Goal: Use online tool/utility: Use online tool/utility

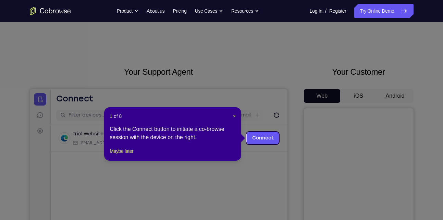
click at [232, 117] on header "1 of 8 ×" at bounding box center [173, 116] width 126 height 7
click at [233, 116] on span "×" at bounding box center [234, 115] width 3 height 5
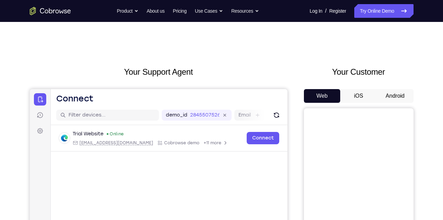
click at [389, 95] on button "Android" at bounding box center [395, 96] width 37 height 14
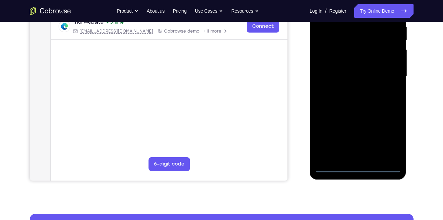
scroll to position [138, 0]
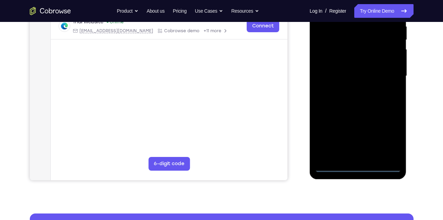
click at [359, 169] on div at bounding box center [358, 76] width 86 height 192
click at [383, 135] on div at bounding box center [358, 76] width 86 height 192
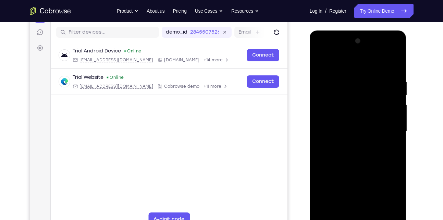
click at [339, 63] on div at bounding box center [358, 132] width 86 height 192
click at [388, 128] on div at bounding box center [358, 132] width 86 height 192
click at [364, 213] on div at bounding box center [358, 132] width 86 height 192
click at [346, 126] on div at bounding box center [358, 132] width 86 height 192
click at [332, 119] on div at bounding box center [358, 132] width 86 height 192
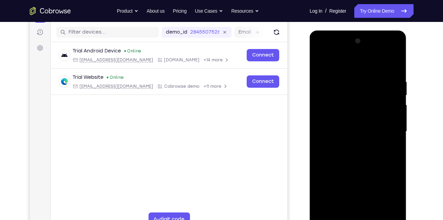
click at [333, 130] on div at bounding box center [358, 132] width 86 height 192
click at [342, 157] on div at bounding box center [358, 132] width 86 height 192
click at [345, 150] on div at bounding box center [358, 132] width 86 height 192
click at [341, 154] on div at bounding box center [358, 132] width 86 height 192
click at [389, 65] on div at bounding box center [358, 132] width 86 height 192
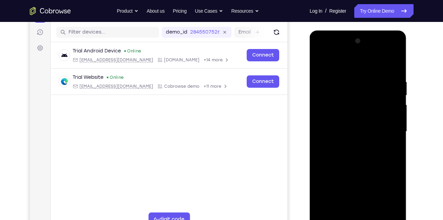
click at [336, 151] on div at bounding box center [358, 132] width 86 height 192
click at [395, 71] on div at bounding box center [358, 132] width 86 height 192
drag, startPoint x: 359, startPoint y: 160, endPoint x: 367, endPoint y: 125, distance: 36.2
click at [367, 125] on div at bounding box center [358, 132] width 86 height 192
click at [396, 130] on div at bounding box center [358, 132] width 86 height 192
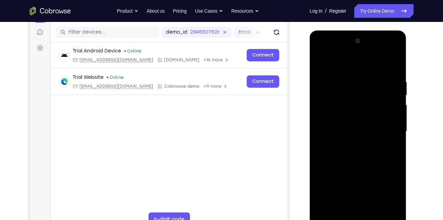
click at [320, 192] on div at bounding box center [358, 132] width 86 height 192
click at [397, 130] on div at bounding box center [358, 132] width 86 height 192
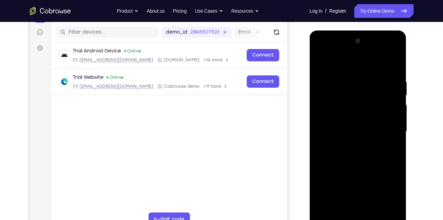
click at [397, 130] on div at bounding box center [358, 132] width 86 height 192
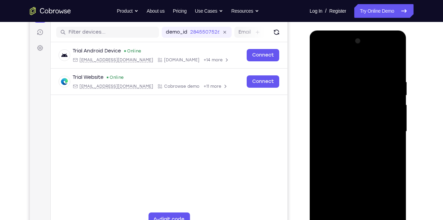
click at [397, 130] on div at bounding box center [358, 132] width 86 height 192
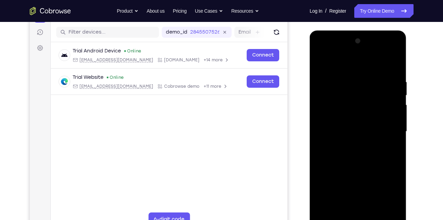
click at [375, 210] on div at bounding box center [358, 132] width 86 height 192
click at [360, 169] on div at bounding box center [358, 132] width 86 height 192
click at [390, 110] on div at bounding box center [358, 132] width 86 height 192
click at [321, 61] on div at bounding box center [358, 132] width 86 height 192
click at [346, 120] on div at bounding box center [358, 132] width 86 height 192
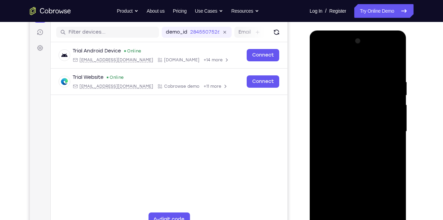
click at [343, 209] on div at bounding box center [358, 132] width 86 height 192
click at [390, 147] on div at bounding box center [358, 132] width 86 height 192
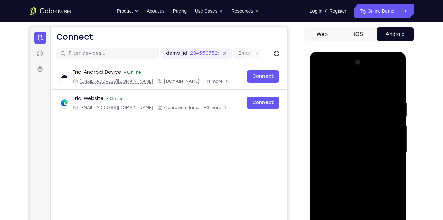
drag, startPoint x: 363, startPoint y: 108, endPoint x: 354, endPoint y: 137, distance: 30.0
click at [354, 137] on div at bounding box center [358, 153] width 86 height 192
click at [319, 83] on div at bounding box center [358, 153] width 86 height 192
click at [350, 157] on div at bounding box center [358, 153] width 86 height 192
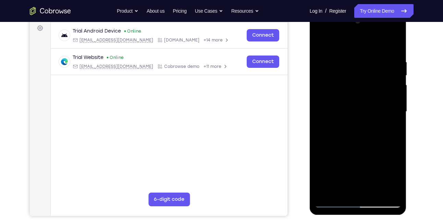
scroll to position [103, 0]
click at [350, 138] on div at bounding box center [358, 111] width 86 height 192
click at [394, 44] on div at bounding box center [358, 111] width 86 height 192
click at [395, 98] on div at bounding box center [358, 111] width 86 height 192
click at [398, 45] on div at bounding box center [358, 111] width 86 height 192
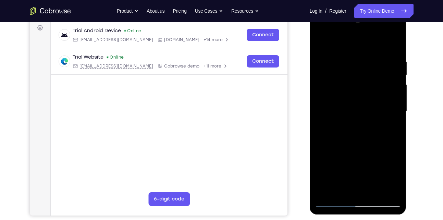
click at [392, 44] on div at bounding box center [358, 111] width 86 height 192
click at [332, 202] on div at bounding box center [358, 111] width 86 height 192
click at [389, 189] on div at bounding box center [358, 111] width 86 height 192
click at [319, 41] on div at bounding box center [358, 111] width 86 height 192
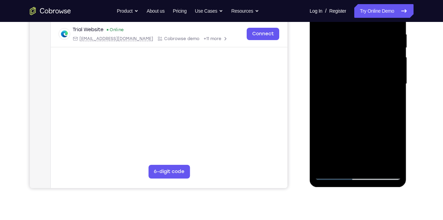
scroll to position [132, 0]
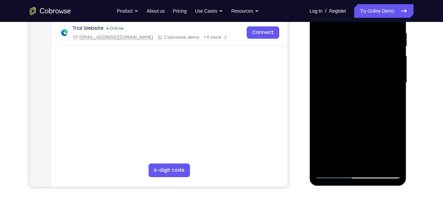
drag, startPoint x: 350, startPoint y: 152, endPoint x: 353, endPoint y: 103, distance: 49.8
click at [353, 103] on div at bounding box center [358, 83] width 86 height 192
drag, startPoint x: 358, startPoint y: 90, endPoint x: 337, endPoint y: 157, distance: 70.6
click at [337, 157] on div at bounding box center [358, 83] width 86 height 192
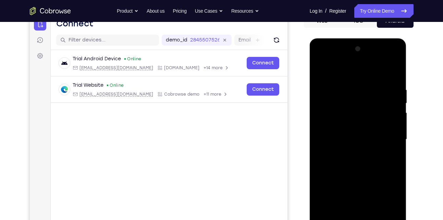
scroll to position [72, 0]
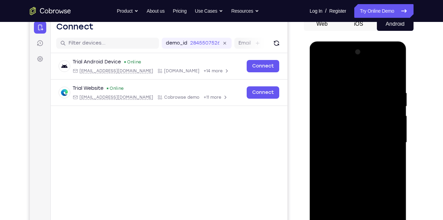
click at [320, 72] on div at bounding box center [358, 143] width 86 height 192
click at [326, 79] on div at bounding box center [358, 143] width 86 height 192
click at [394, 150] on div at bounding box center [358, 143] width 86 height 192
click at [392, 76] on div at bounding box center [358, 143] width 86 height 192
drag, startPoint x: 367, startPoint y: 120, endPoint x: 361, endPoint y: 159, distance: 38.9
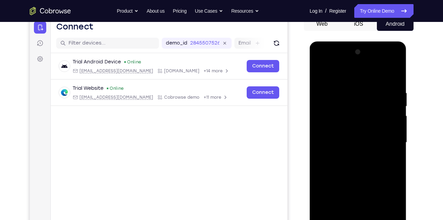
click at [361, 159] on div at bounding box center [358, 143] width 86 height 192
click at [371, 91] on div at bounding box center [358, 143] width 86 height 192
click at [394, 77] on div at bounding box center [358, 143] width 86 height 192
click at [393, 159] on div at bounding box center [358, 143] width 86 height 192
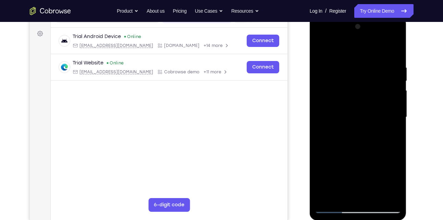
scroll to position [98, 0]
click at [384, 195] on div at bounding box center [358, 117] width 86 height 192
click at [396, 103] on div at bounding box center [358, 117] width 86 height 192
click at [395, 120] on div at bounding box center [358, 117] width 86 height 192
click at [384, 195] on div at bounding box center [358, 117] width 86 height 192
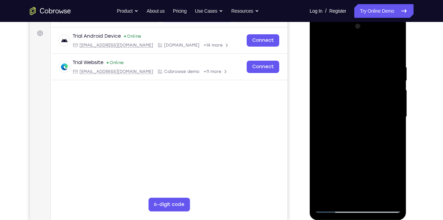
click at [393, 48] on div at bounding box center [358, 117] width 86 height 192
click at [350, 62] on div at bounding box center [358, 117] width 86 height 192
click at [394, 112] on div at bounding box center [358, 117] width 86 height 192
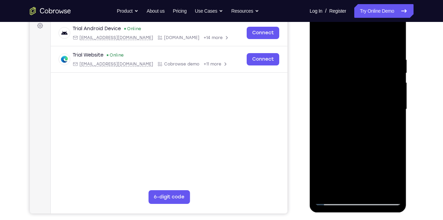
scroll to position [108, 0]
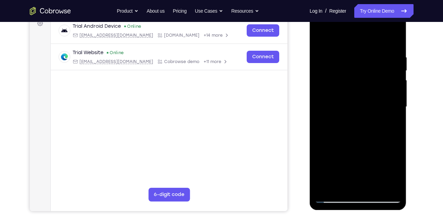
click at [347, 182] on div at bounding box center [358, 107] width 86 height 192
click at [333, 195] on div at bounding box center [358, 107] width 86 height 192
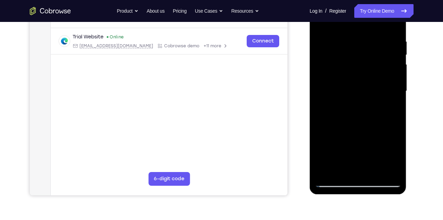
scroll to position [121, 0]
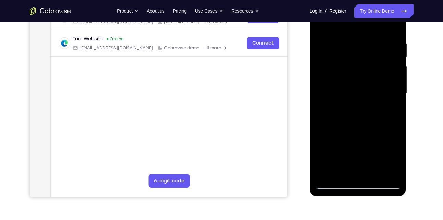
click at [332, 183] on div at bounding box center [358, 93] width 86 height 192
click at [393, 172] on div at bounding box center [358, 93] width 86 height 192
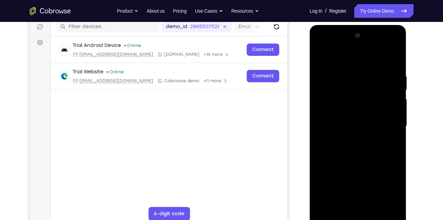
click at [386, 133] on div at bounding box center [358, 126] width 86 height 192
click at [320, 118] on div at bounding box center [358, 126] width 86 height 192
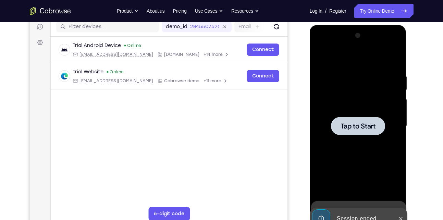
click at [365, 124] on span "Tap to Start" at bounding box center [358, 126] width 35 height 7
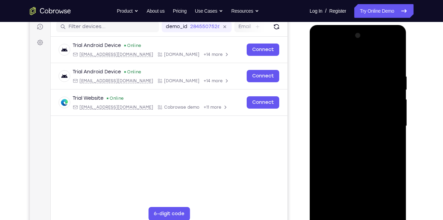
scroll to position [185, 0]
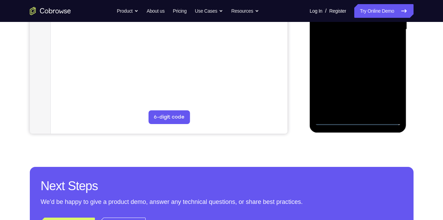
click at [358, 121] on div at bounding box center [358, 30] width 86 height 192
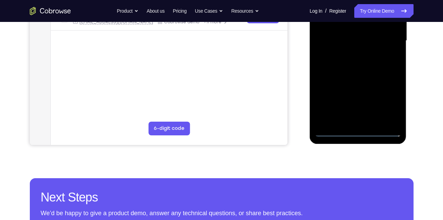
scroll to position [173, 0]
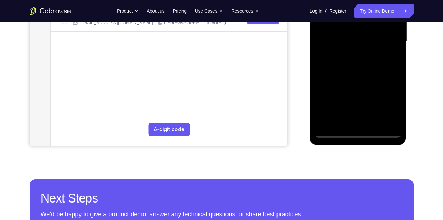
click at [390, 100] on div at bounding box center [358, 42] width 86 height 192
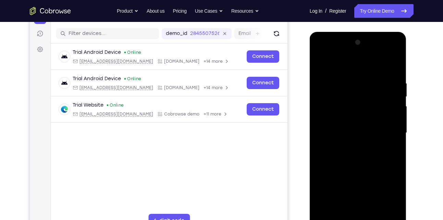
scroll to position [81, 0]
click at [338, 69] on div at bounding box center [358, 133] width 86 height 192
click at [386, 131] on div at bounding box center [358, 133] width 86 height 192
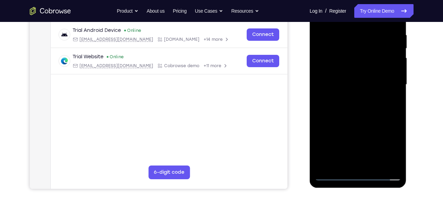
scroll to position [130, 0]
click at [364, 163] on div at bounding box center [358, 84] width 86 height 192
click at [363, 72] on div at bounding box center [358, 84] width 86 height 192
click at [348, 81] on div at bounding box center [358, 84] width 86 height 192
click at [352, 95] on div at bounding box center [358, 84] width 86 height 192
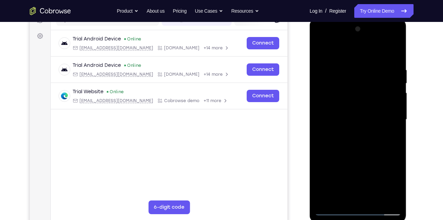
scroll to position [95, 0]
click at [355, 105] on div at bounding box center [358, 120] width 86 height 192
click at [349, 62] on div at bounding box center [358, 120] width 86 height 192
click at [388, 92] on div at bounding box center [358, 120] width 86 height 192
click at [320, 107] on div at bounding box center [358, 120] width 86 height 192
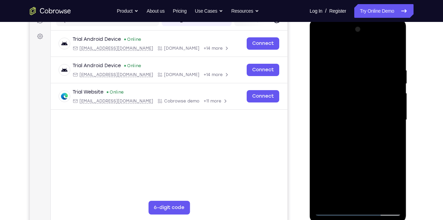
click at [385, 198] on div at bounding box center [358, 120] width 86 height 192
click at [394, 114] on div at bounding box center [358, 120] width 86 height 192
click at [394, 118] on div at bounding box center [358, 120] width 86 height 192
click at [384, 197] on div at bounding box center [358, 120] width 86 height 192
click at [398, 137] on div at bounding box center [358, 120] width 86 height 192
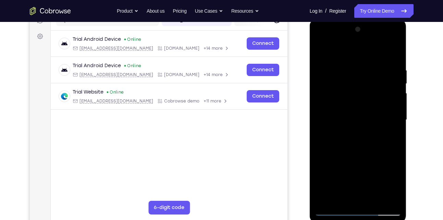
click at [398, 137] on div at bounding box center [358, 120] width 86 height 192
click at [383, 198] on div at bounding box center [358, 120] width 86 height 192
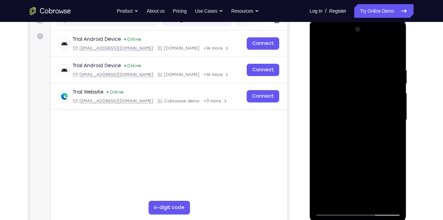
click at [398, 122] on div at bounding box center [358, 120] width 86 height 192
click at [385, 199] on div at bounding box center [358, 120] width 86 height 192
click at [397, 127] on div at bounding box center [358, 120] width 86 height 192
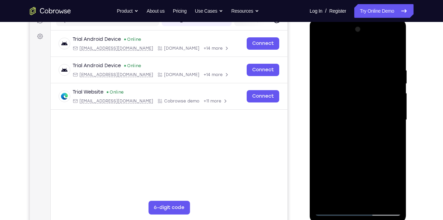
click at [397, 127] on div at bounding box center [358, 120] width 86 height 192
click at [394, 53] on div at bounding box center [358, 120] width 86 height 192
click at [368, 115] on div at bounding box center [358, 120] width 86 height 192
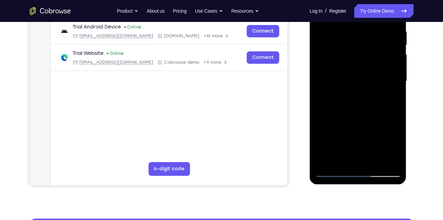
scroll to position [134, 0]
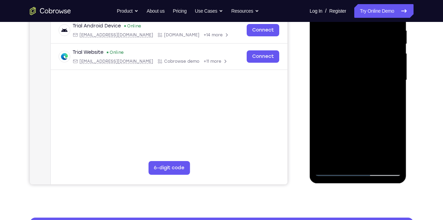
drag, startPoint x: 347, startPoint y: 123, endPoint x: 353, endPoint y: 81, distance: 42.9
click at [353, 81] on div at bounding box center [358, 80] width 86 height 192
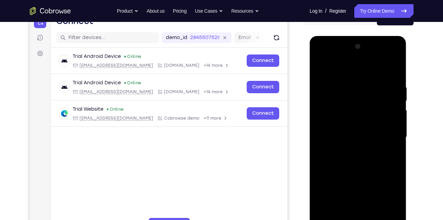
scroll to position [77, 0]
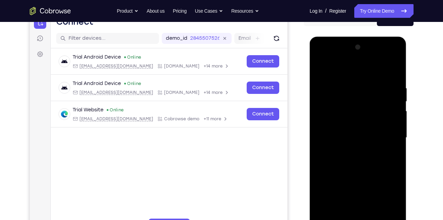
click at [396, 69] on div at bounding box center [358, 138] width 86 height 192
click at [337, 113] on div at bounding box center [358, 138] width 86 height 192
click at [319, 69] on div at bounding box center [358, 138] width 86 height 192
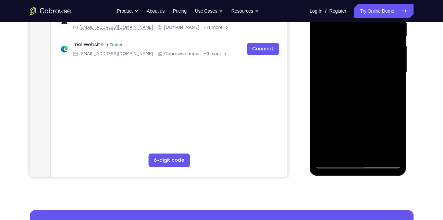
scroll to position [147, 0]
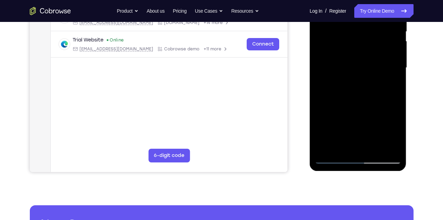
click at [393, 148] on div at bounding box center [358, 68] width 86 height 192
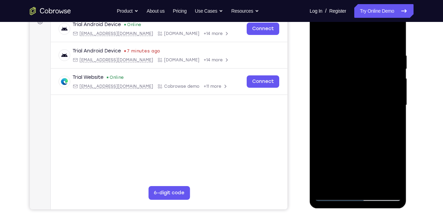
scroll to position [109, 0]
drag, startPoint x: 367, startPoint y: 91, endPoint x: 357, endPoint y: 138, distance: 47.6
click at [357, 138] on div at bounding box center [358, 106] width 86 height 192
click at [323, 186] on div at bounding box center [358, 106] width 86 height 192
drag, startPoint x: 377, startPoint y: 74, endPoint x: 370, endPoint y: 128, distance: 55.0
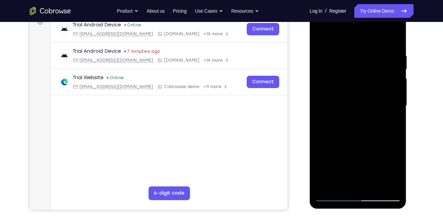
click at [370, 128] on div at bounding box center [358, 106] width 86 height 192
click at [395, 35] on div at bounding box center [358, 106] width 86 height 192
drag, startPoint x: 359, startPoint y: 66, endPoint x: 356, endPoint y: 97, distance: 31.4
click at [356, 97] on div at bounding box center [358, 106] width 86 height 192
click at [321, 36] on div at bounding box center [358, 106] width 86 height 192
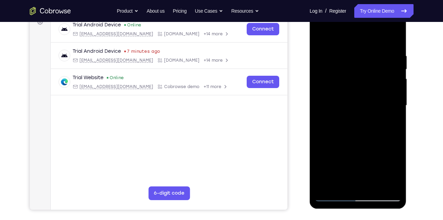
click at [324, 187] on div at bounding box center [358, 106] width 86 height 192
click at [351, 48] on div at bounding box center [358, 106] width 86 height 192
click at [394, 103] on div at bounding box center [358, 106] width 86 height 192
click at [325, 118] on div at bounding box center [358, 106] width 86 height 192
click at [394, 116] on div at bounding box center [358, 106] width 86 height 192
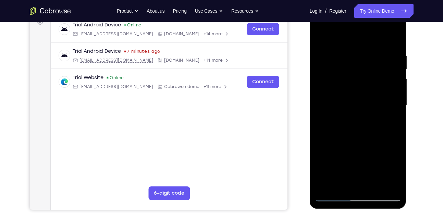
click at [385, 185] on div at bounding box center [358, 106] width 86 height 192
click at [394, 111] on div at bounding box center [358, 106] width 86 height 192
click at [393, 106] on div at bounding box center [358, 106] width 86 height 192
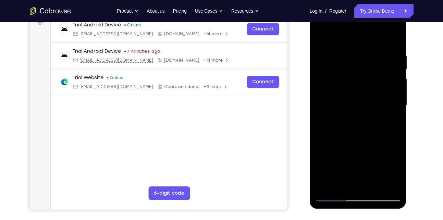
click at [392, 40] on div at bounding box center [358, 106] width 86 height 192
click at [325, 186] on div at bounding box center [358, 106] width 86 height 192
drag, startPoint x: 364, startPoint y: 94, endPoint x: 358, endPoint y: 142, distance: 48.7
click at [358, 142] on div at bounding box center [358, 106] width 86 height 192
click at [395, 38] on div at bounding box center [358, 106] width 86 height 192
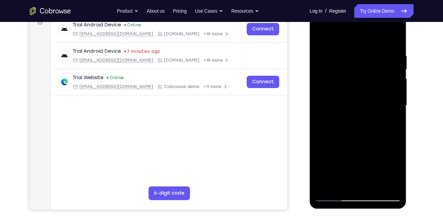
drag, startPoint x: 353, startPoint y: 123, endPoint x: 354, endPoint y: 71, distance: 52.4
click at [354, 71] on div at bounding box center [358, 106] width 86 height 192
drag, startPoint x: 354, startPoint y: 131, endPoint x: 360, endPoint y: 90, distance: 41.1
click at [360, 90] on div at bounding box center [358, 106] width 86 height 192
drag, startPoint x: 359, startPoint y: 117, endPoint x: 362, endPoint y: 89, distance: 28.2
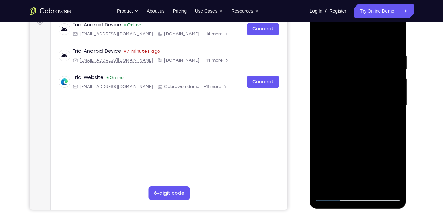
click at [362, 89] on div at bounding box center [358, 106] width 86 height 192
click at [332, 89] on div at bounding box center [358, 106] width 86 height 192
drag, startPoint x: 342, startPoint y: 74, endPoint x: 338, endPoint y: 119, distance: 44.4
click at [338, 119] on div at bounding box center [358, 106] width 86 height 192
click at [320, 34] on div at bounding box center [358, 106] width 86 height 192
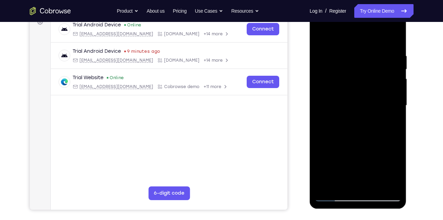
drag, startPoint x: 343, startPoint y: 136, endPoint x: 348, endPoint y: 83, distance: 52.7
click at [348, 83] on div at bounding box center [358, 106] width 86 height 192
drag, startPoint x: 342, startPoint y: 133, endPoint x: 349, endPoint y: 86, distance: 47.4
click at [349, 86] on div at bounding box center [358, 106] width 86 height 192
drag, startPoint x: 339, startPoint y: 156, endPoint x: 342, endPoint y: 120, distance: 36.4
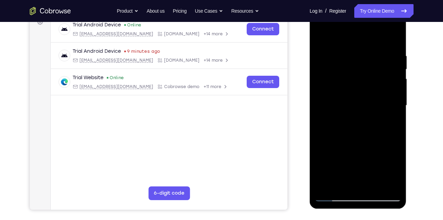
click at [342, 120] on div at bounding box center [358, 106] width 86 height 192
drag, startPoint x: 357, startPoint y: 150, endPoint x: 361, endPoint y: 126, distance: 25.0
click at [361, 126] on div at bounding box center [358, 106] width 86 height 192
click at [389, 188] on div at bounding box center [358, 106] width 86 height 192
drag, startPoint x: 341, startPoint y: 107, endPoint x: 338, endPoint y: 151, distance: 44.3
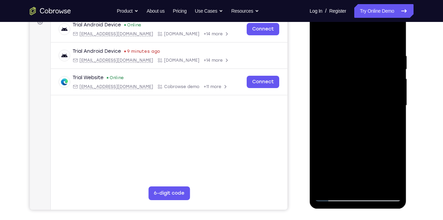
click at [338, 151] on div at bounding box center [358, 106] width 86 height 192
drag, startPoint x: 340, startPoint y: 94, endPoint x: 336, endPoint y: 133, distance: 38.9
click at [336, 133] on div at bounding box center [358, 106] width 86 height 192
click at [329, 93] on div at bounding box center [358, 106] width 86 height 192
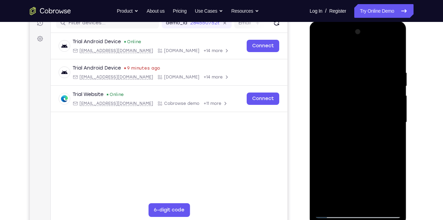
scroll to position [92, 0]
click at [395, 87] on div at bounding box center [358, 123] width 86 height 192
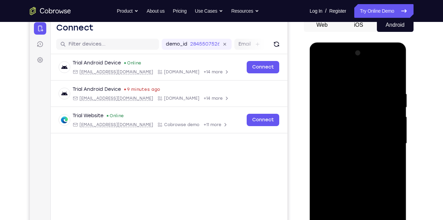
scroll to position [69, 0]
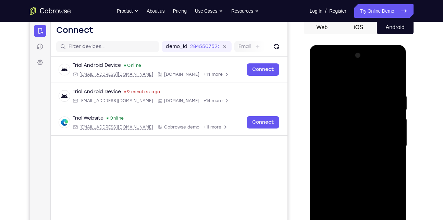
click at [396, 112] on div at bounding box center [358, 146] width 86 height 192
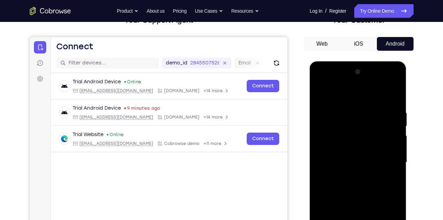
scroll to position [50, 0]
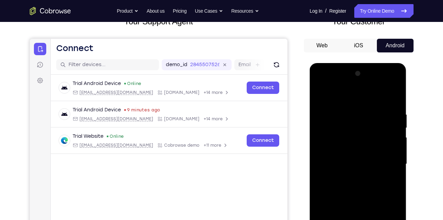
drag, startPoint x: 367, startPoint y: 133, endPoint x: 365, endPoint y: 158, distance: 25.1
click at [365, 158] on div at bounding box center [358, 164] width 86 height 192
click at [318, 155] on div at bounding box center [358, 164] width 86 height 192
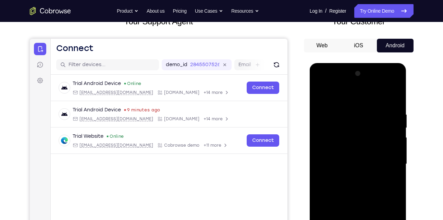
click at [321, 92] on div at bounding box center [358, 164] width 86 height 192
click at [340, 165] on div at bounding box center [358, 164] width 54 height 18
